Goal: Information Seeking & Learning: Learn about a topic

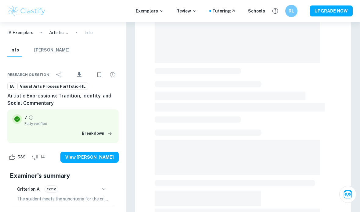
click at [321, 163] on div at bounding box center [243, 126] width 177 height 357
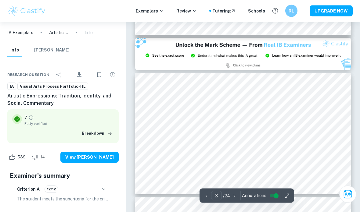
scroll to position [273, 0]
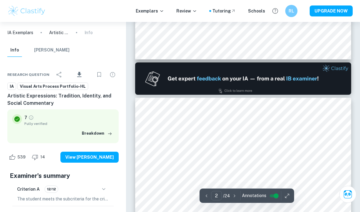
type input "1"
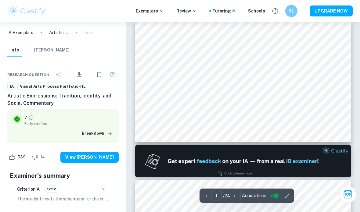
scroll to position [0, 0]
